Goal: Information Seeking & Learning: Understand process/instructions

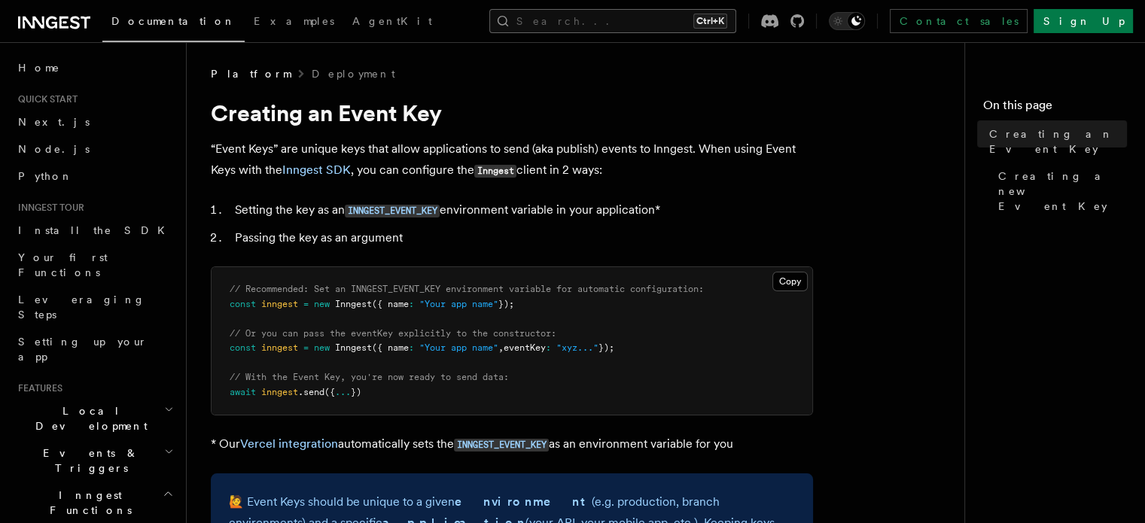
click at [604, 17] on button "Search... Ctrl+K" at bounding box center [612, 21] width 247 height 24
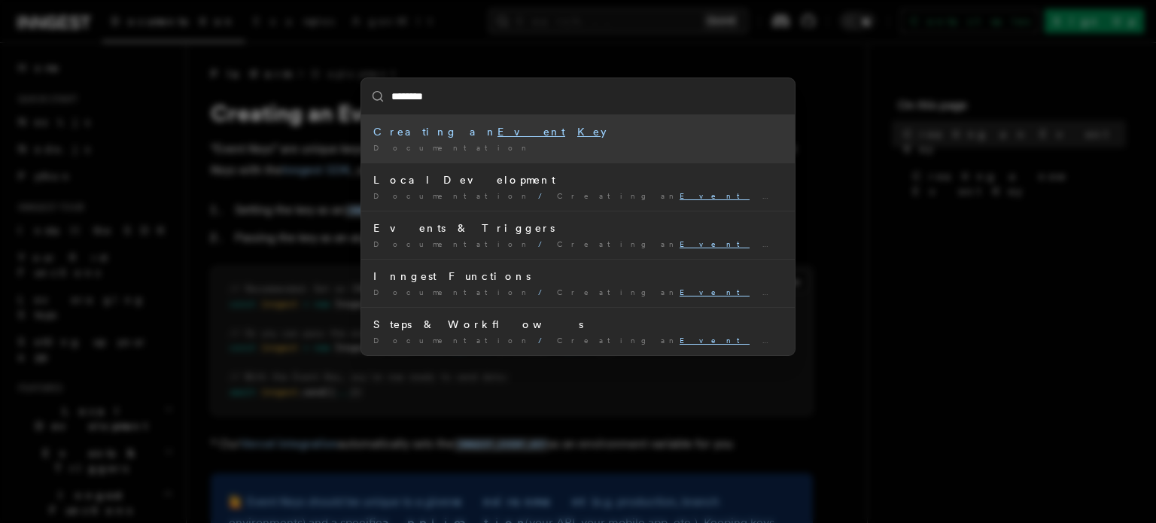
type input "*********"
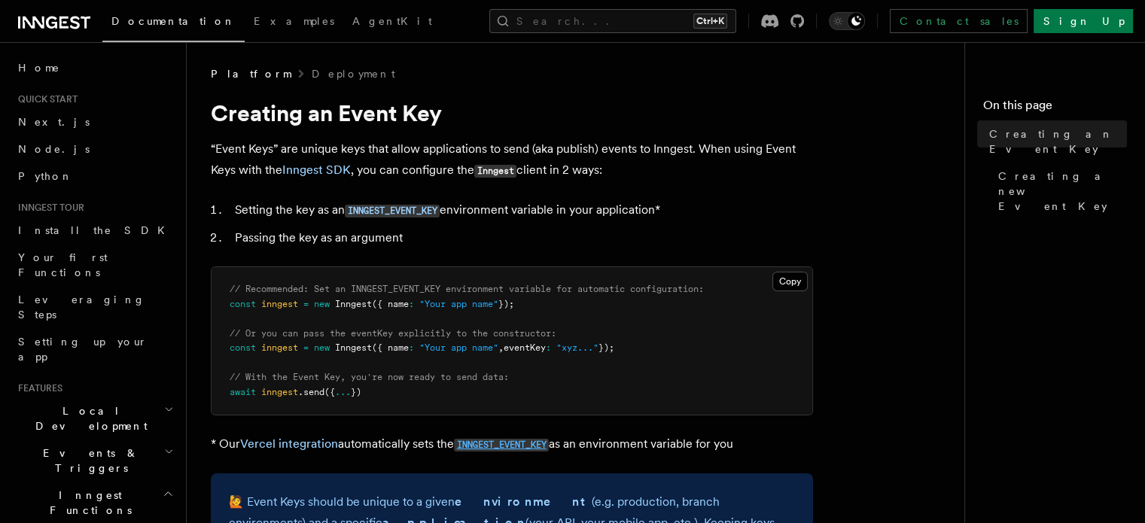
click at [488, 446] on code "INNGEST_EVENT_KEY" at bounding box center [501, 445] width 95 height 13
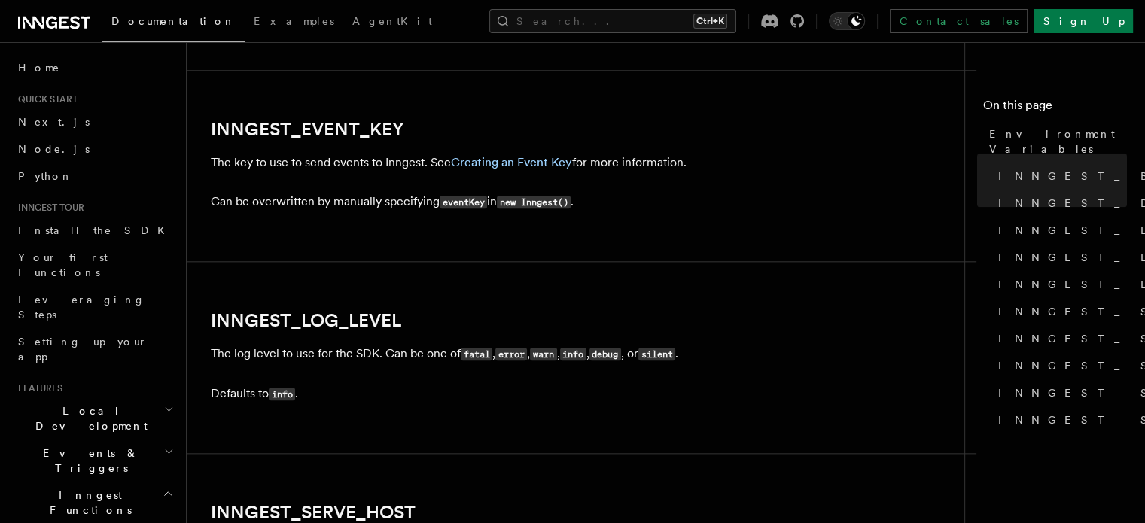
scroll to position [1717, 0]
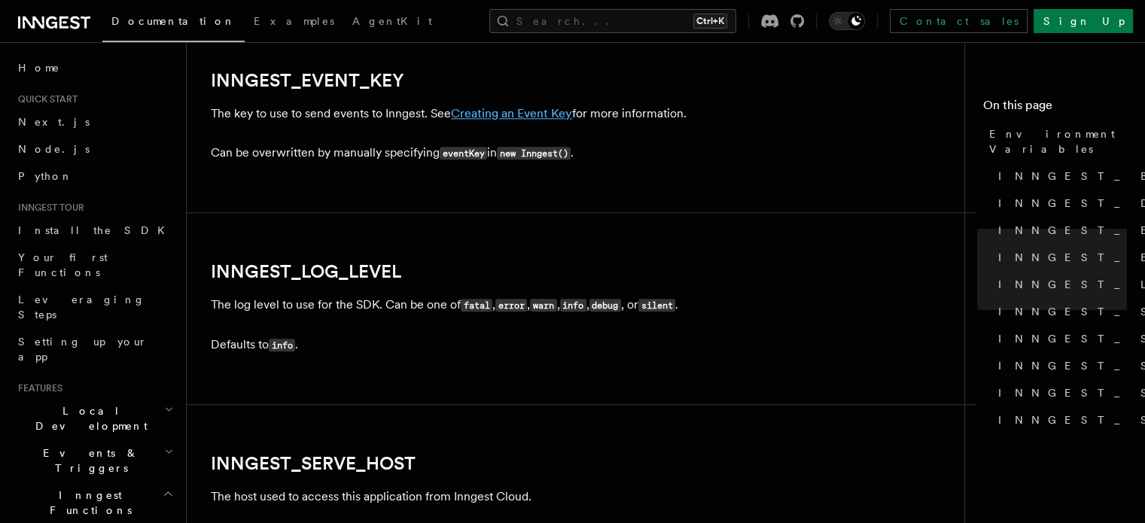
click at [513, 119] on link "Creating an Event Key" at bounding box center [511, 113] width 121 height 14
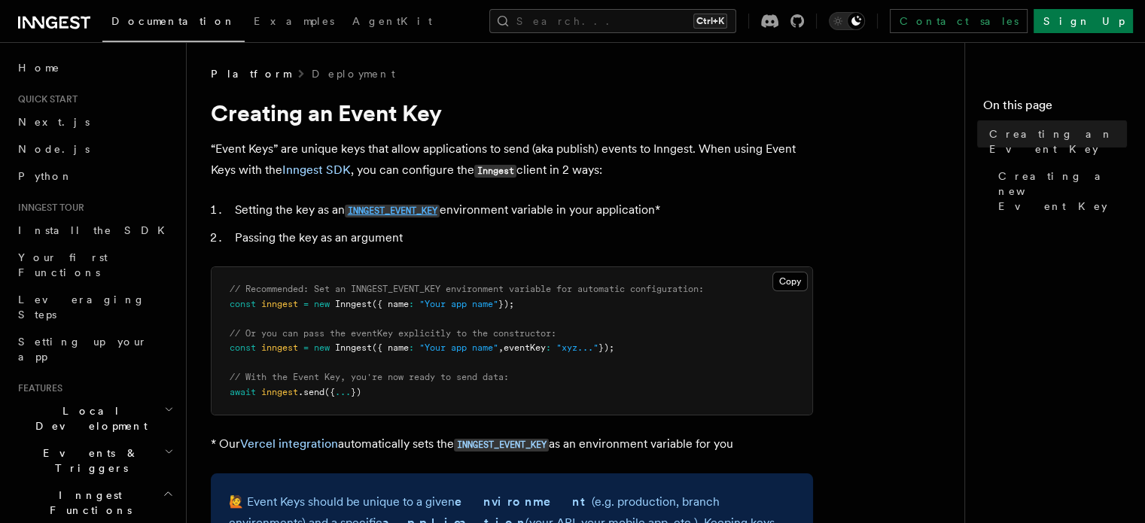
click at [414, 208] on code "INNGEST_EVENT_KEY" at bounding box center [392, 211] width 95 height 13
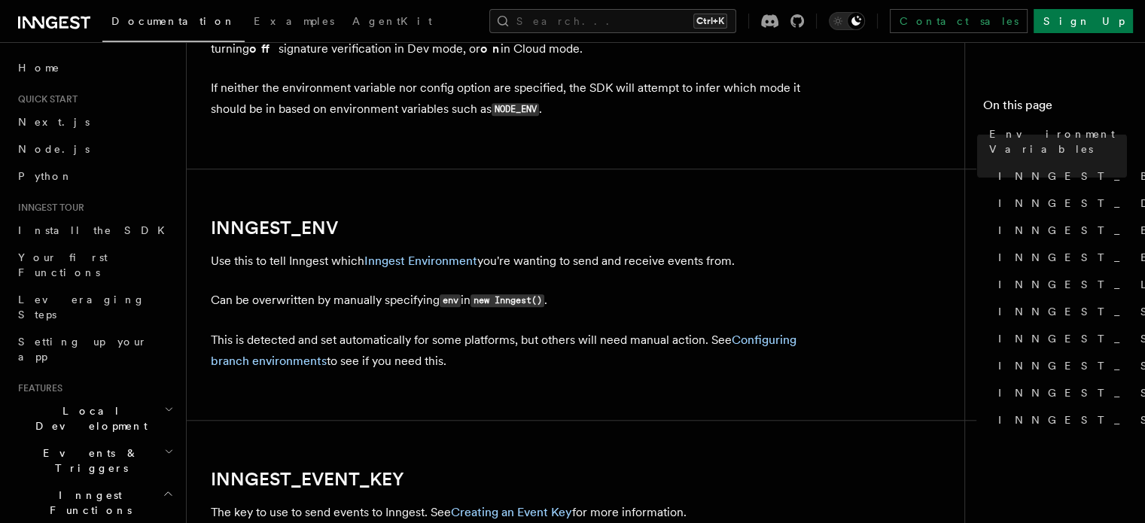
scroll to position [1717, 0]
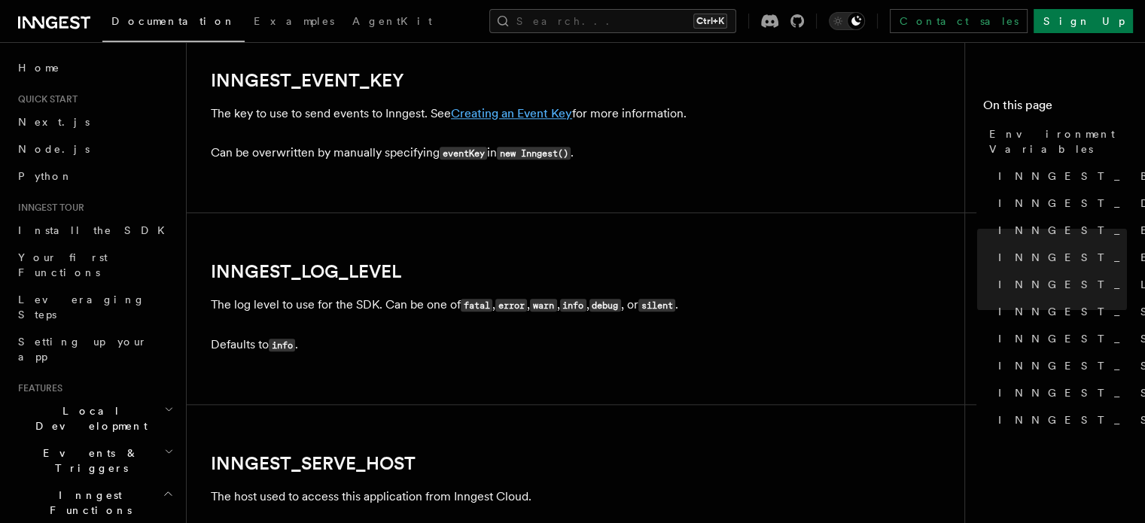
click at [491, 120] on link "Creating an Event Key" at bounding box center [511, 113] width 121 height 14
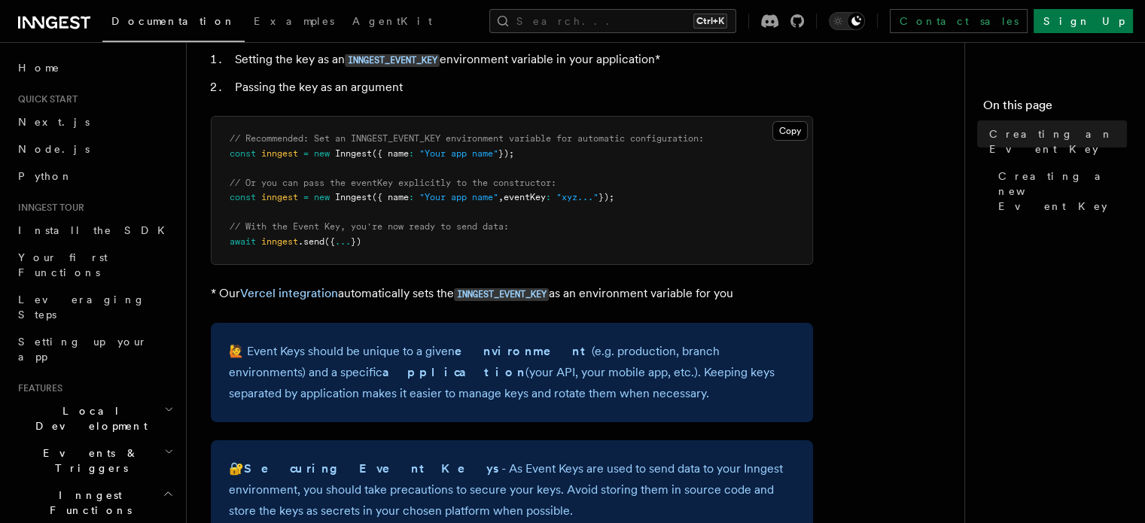
scroll to position [301, 0]
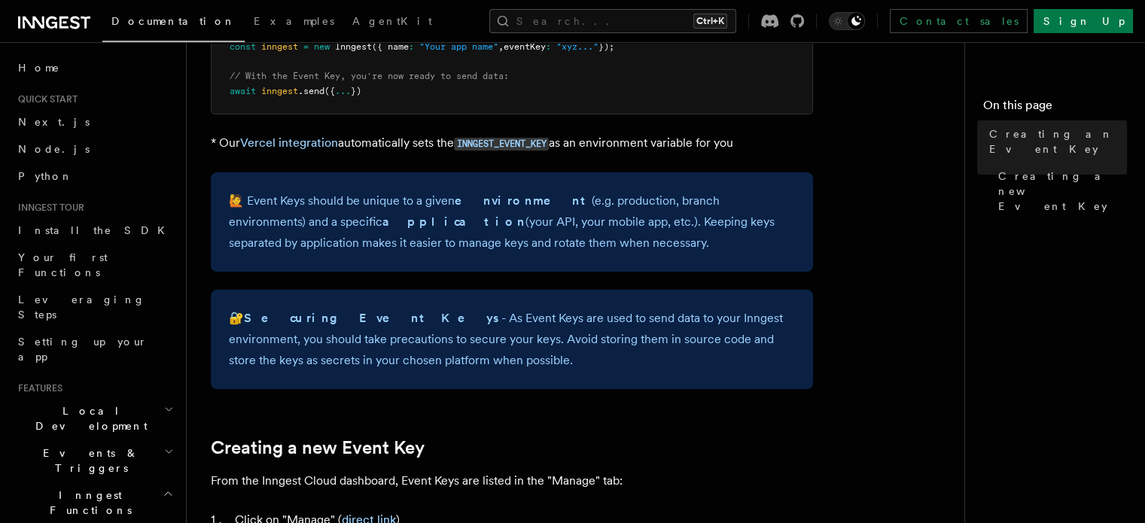
click at [533, 327] on p "🔐 Securing Event Keys - As Event Keys are used to send data to your Inngest env…" at bounding box center [512, 339] width 566 height 63
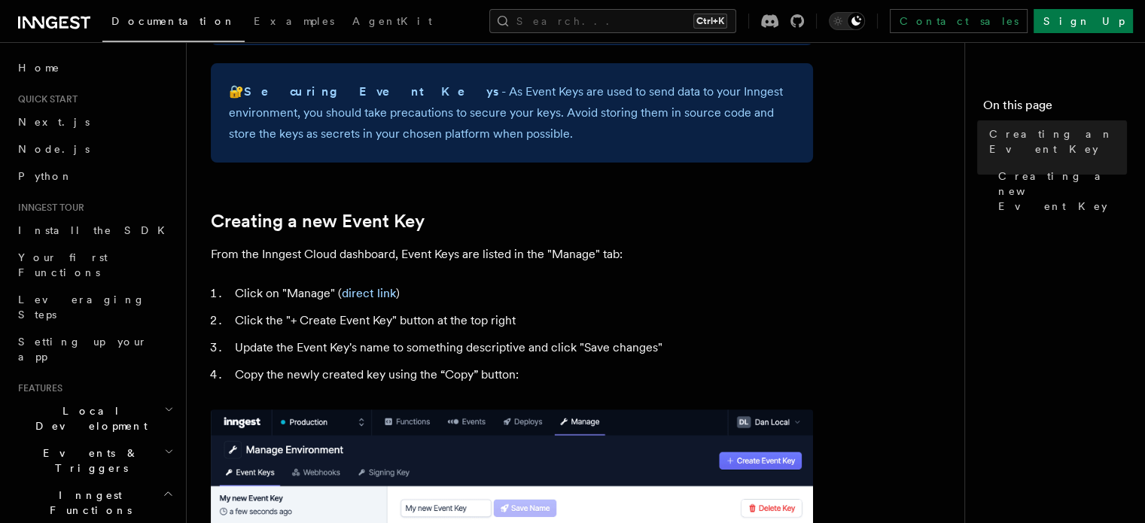
scroll to position [602, 0]
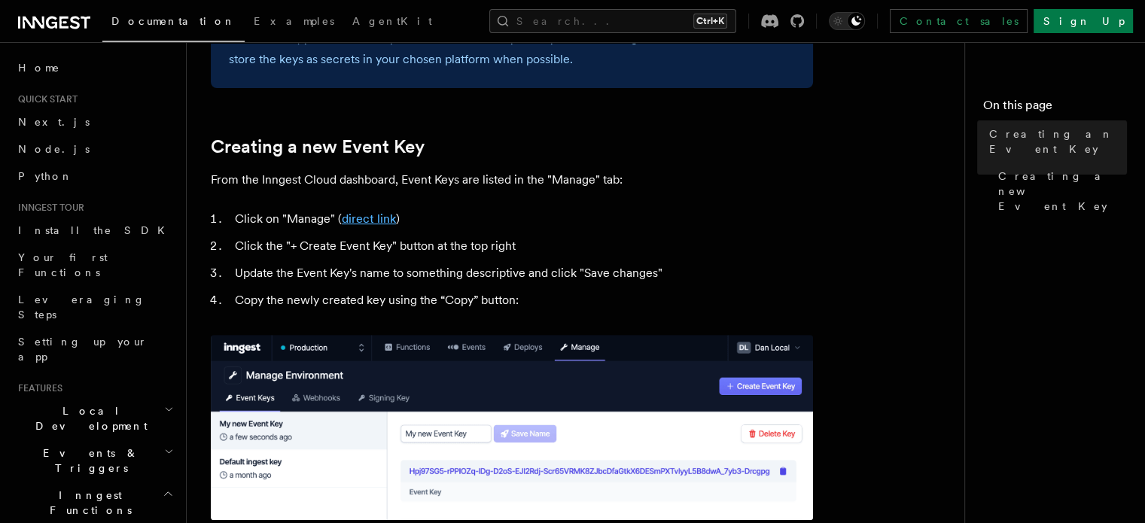
click at [387, 216] on link "direct link" at bounding box center [369, 218] width 54 height 14
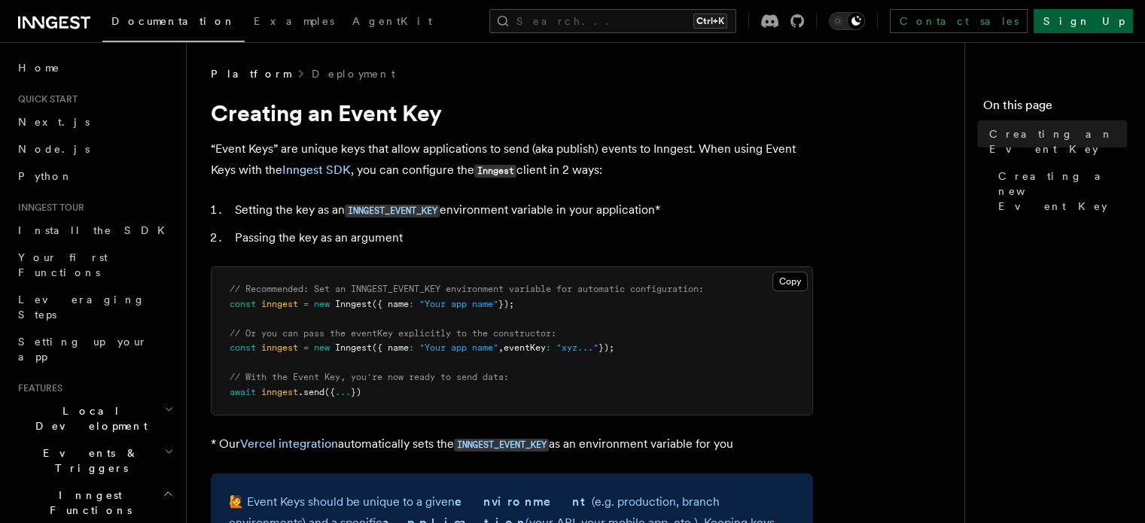
drag, startPoint x: 0, startPoint y: 0, endPoint x: 1089, endPoint y: 23, distance: 1089.2
click at [1089, 23] on link "Sign Up" at bounding box center [1082, 21] width 99 height 24
